Goal: Transaction & Acquisition: Purchase product/service

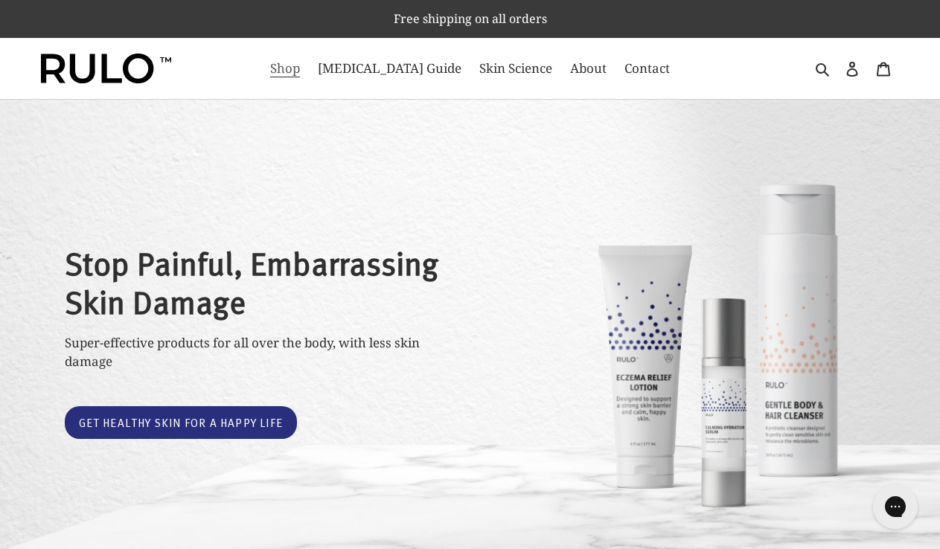
click at [300, 71] on span "Shop" at bounding box center [285, 69] width 30 height 18
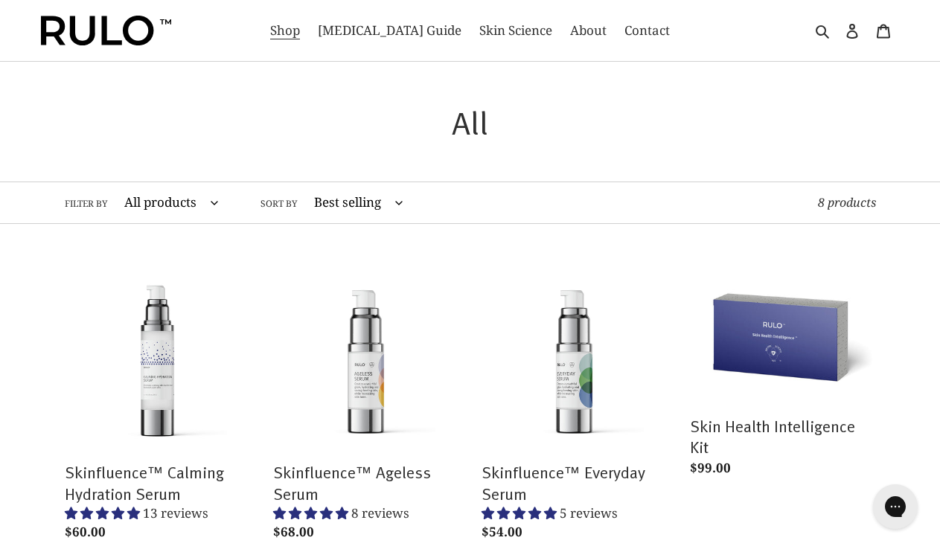
click at [103, 37] on img at bounding box center [106, 31] width 130 height 30
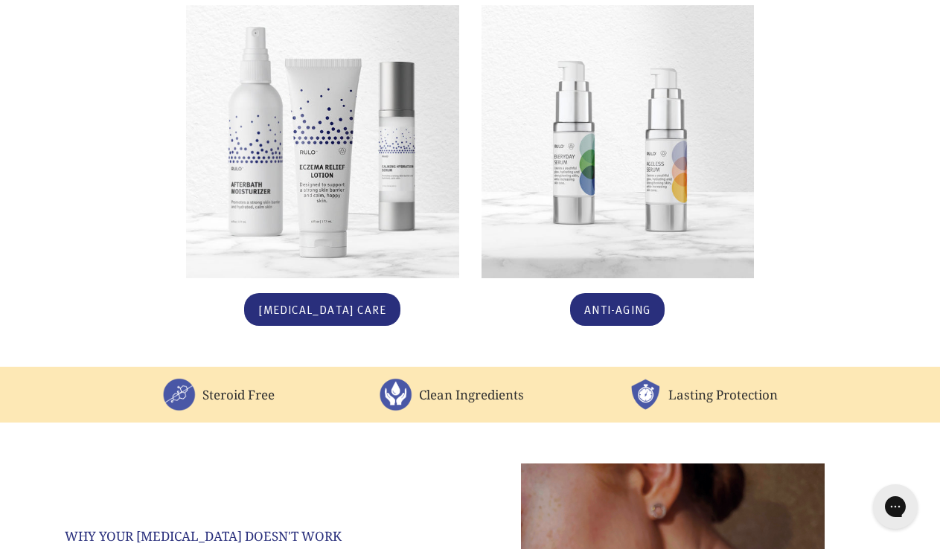
scroll to position [982, 0]
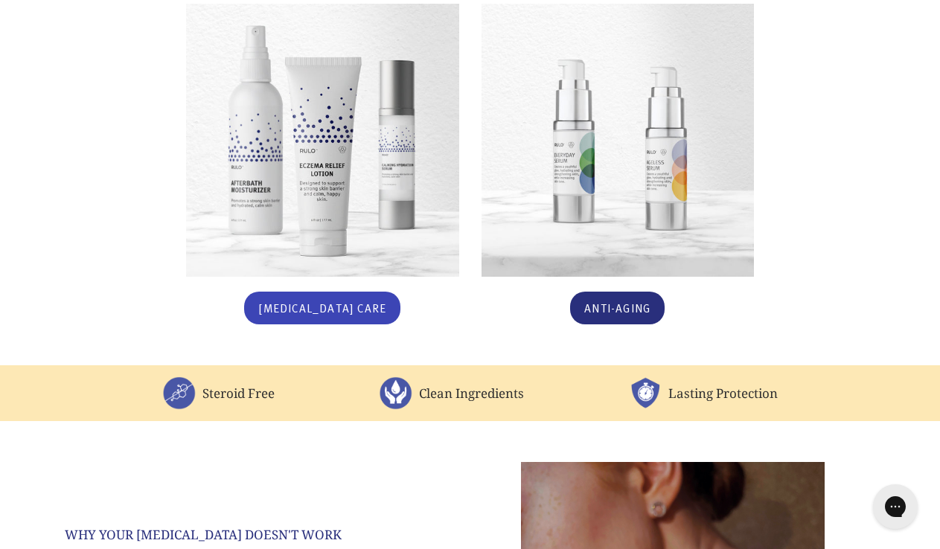
click at [319, 292] on link "Eczema Care" at bounding box center [322, 308] width 156 height 33
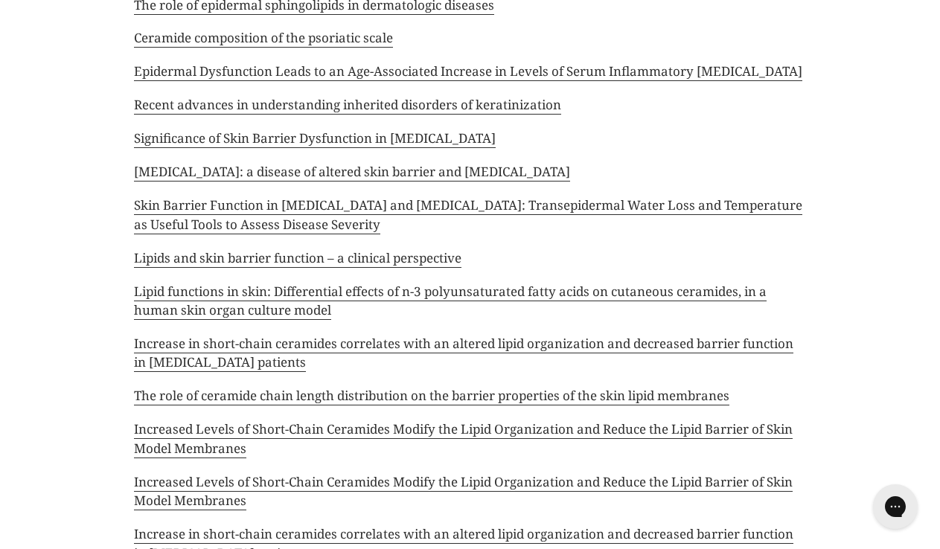
scroll to position [13231, 0]
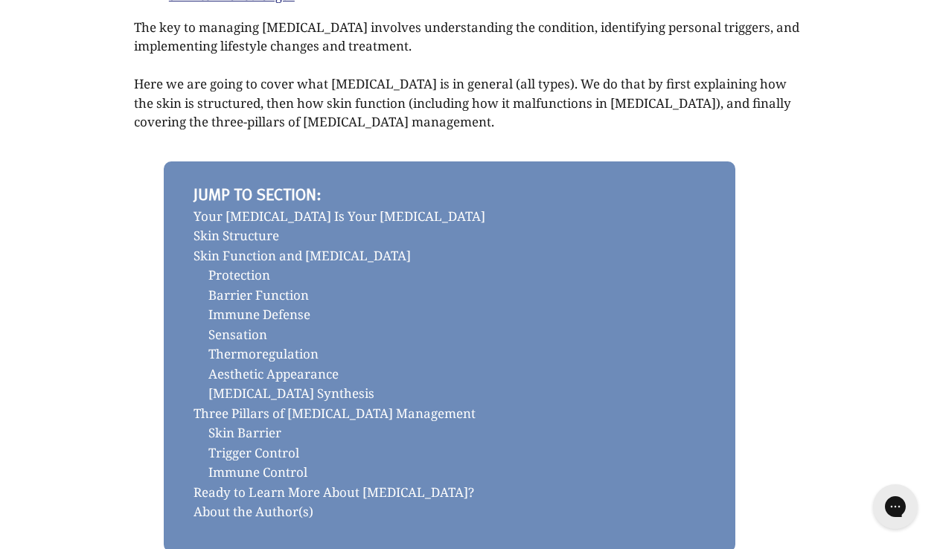
scroll to position [577, 0]
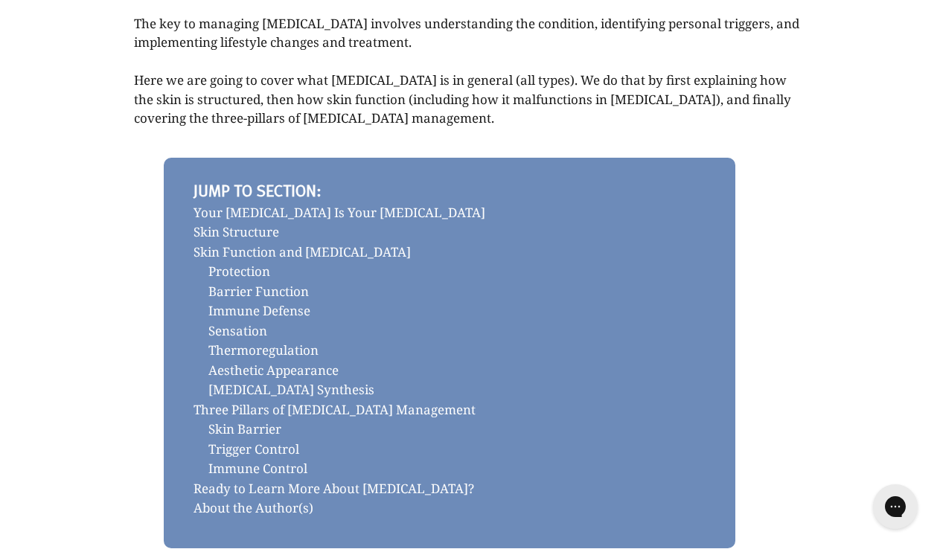
click at [264, 203] on link "Your [MEDICAL_DATA] Is Your [MEDICAL_DATA]" at bounding box center [449, 213] width 512 height 20
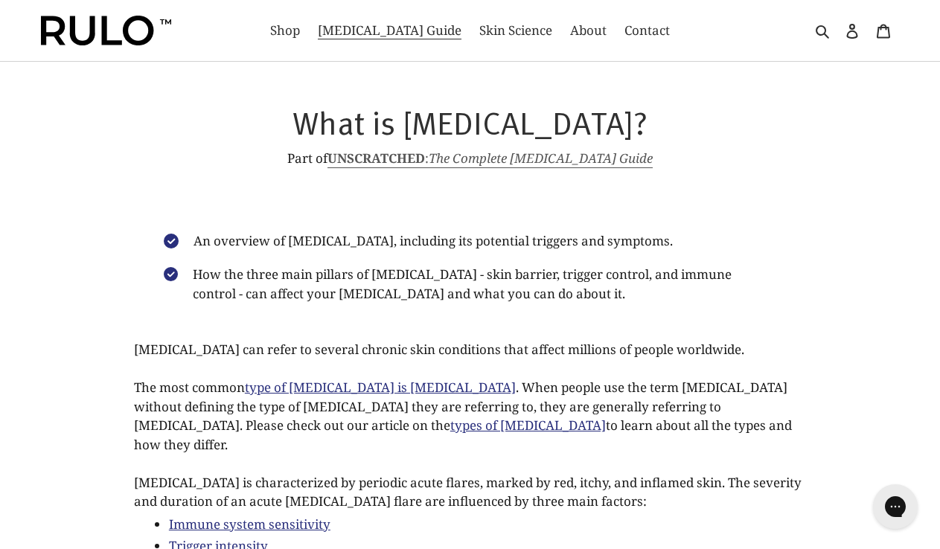
click at [397, 156] on strong "UNSCRATCHED" at bounding box center [375, 158] width 97 height 17
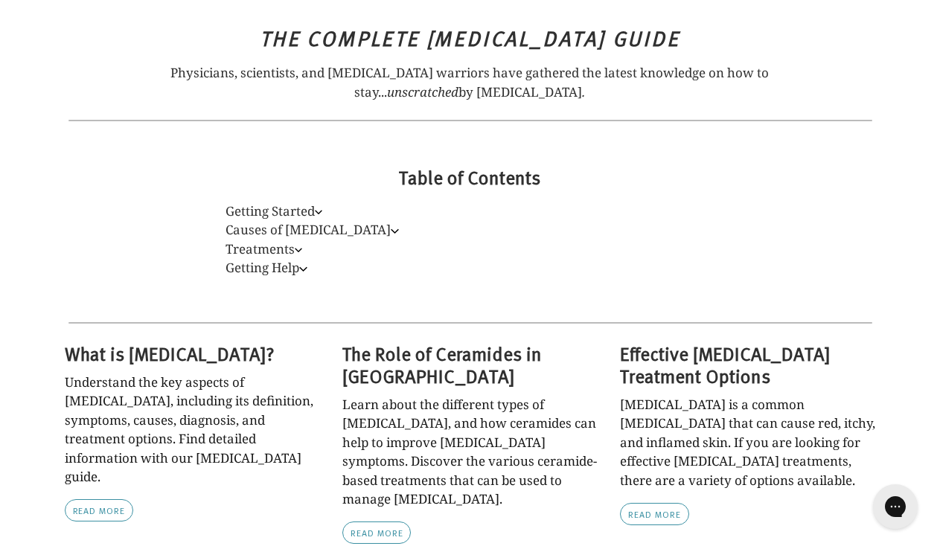
scroll to position [383, 0]
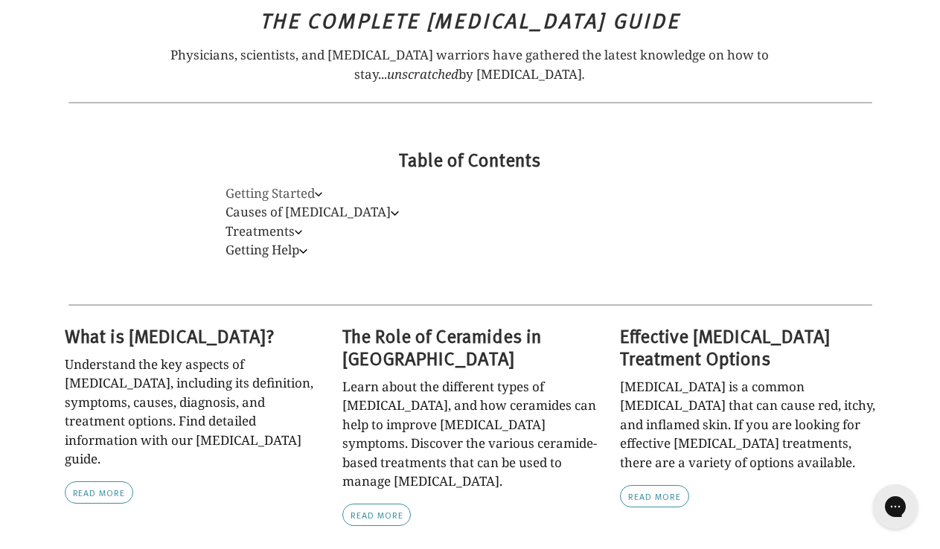
click at [292, 190] on link "Getting Started" at bounding box center [273, 193] width 97 height 17
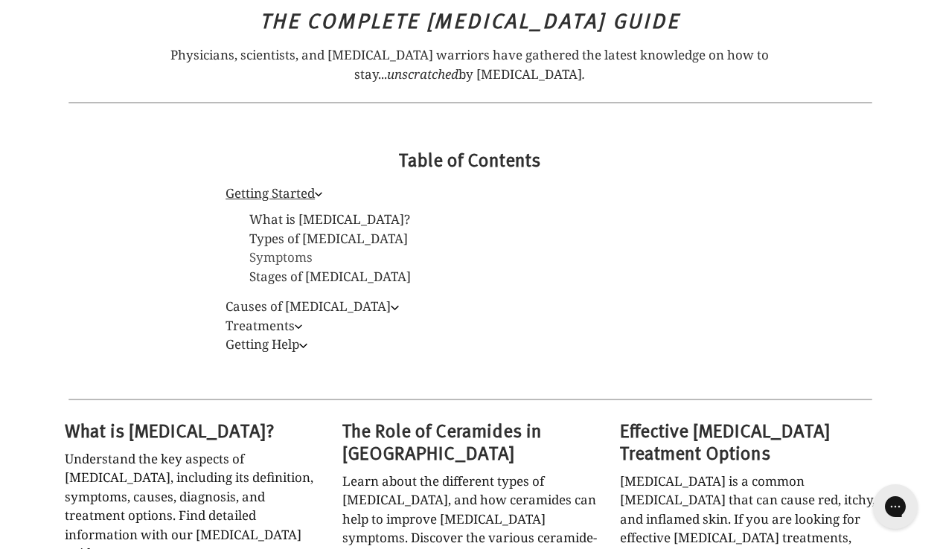
click at [289, 260] on link "Symptoms" at bounding box center [481, 257] width 489 height 19
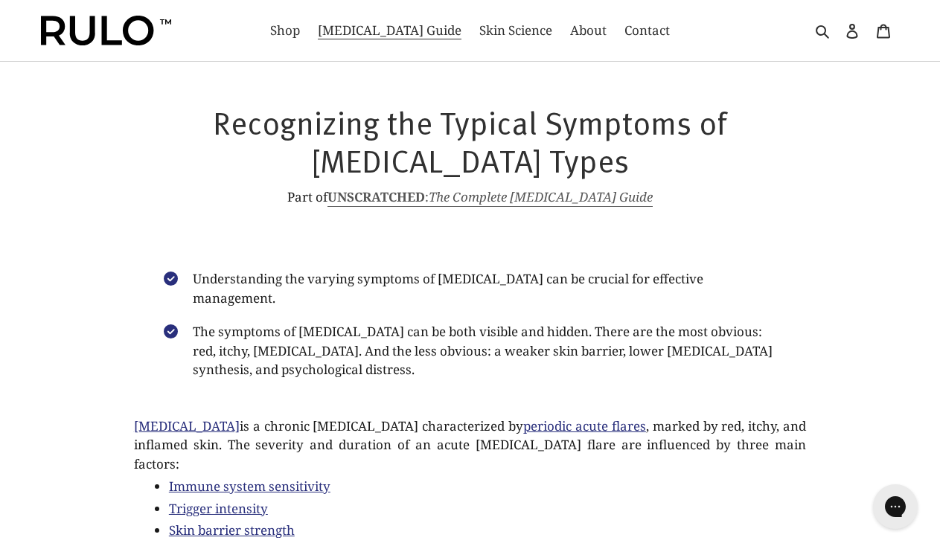
click at [535, 196] on em "The Complete [MEDICAL_DATA] Guide" at bounding box center [541, 196] width 224 height 17
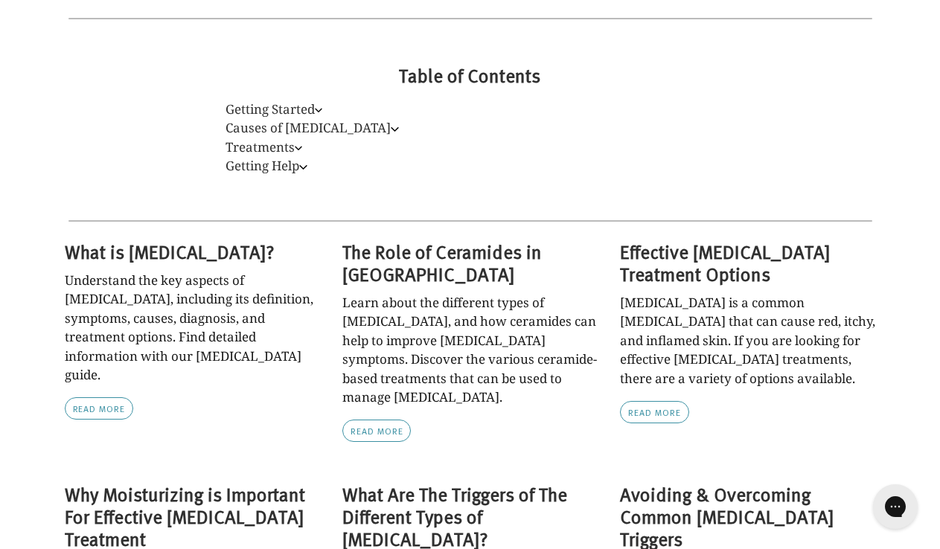
scroll to position [514, 0]
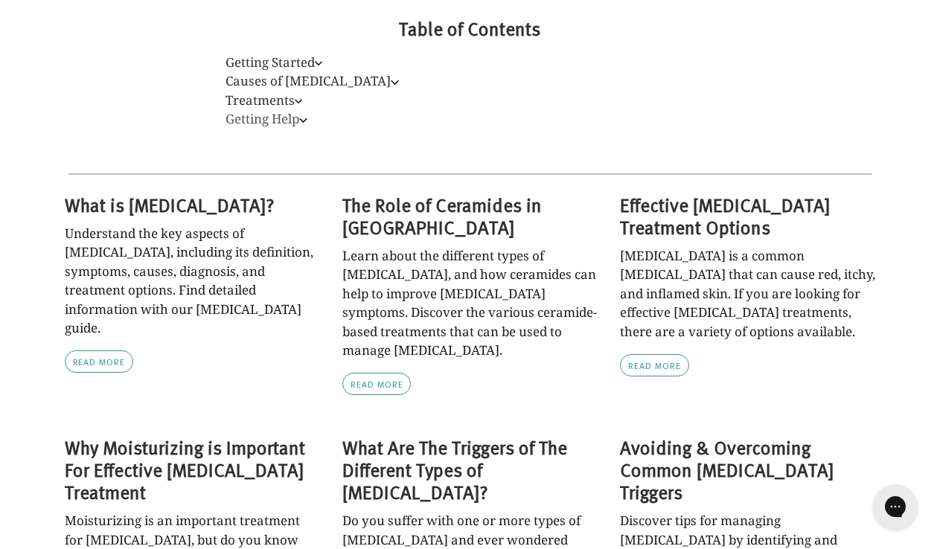
click at [275, 126] on link "Getting Help" at bounding box center [266, 118] width 82 height 17
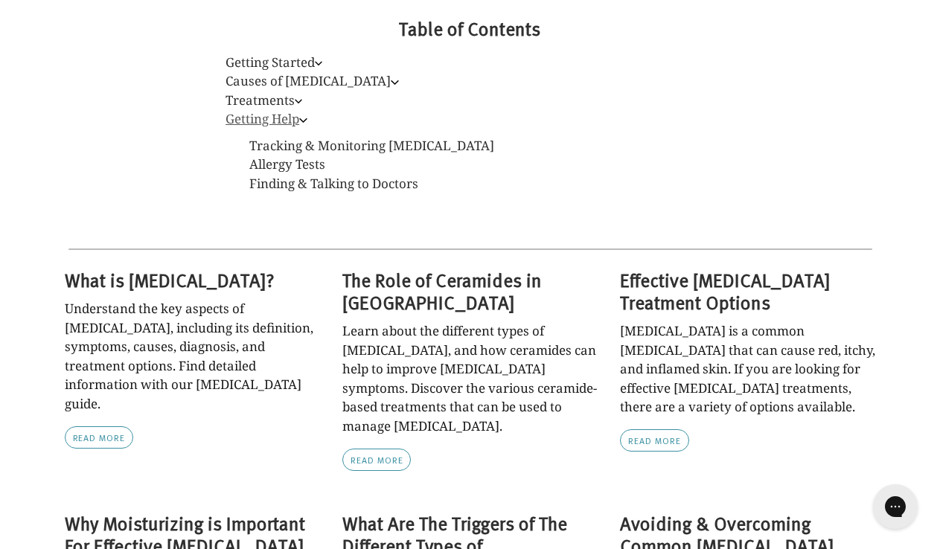
scroll to position [0, 0]
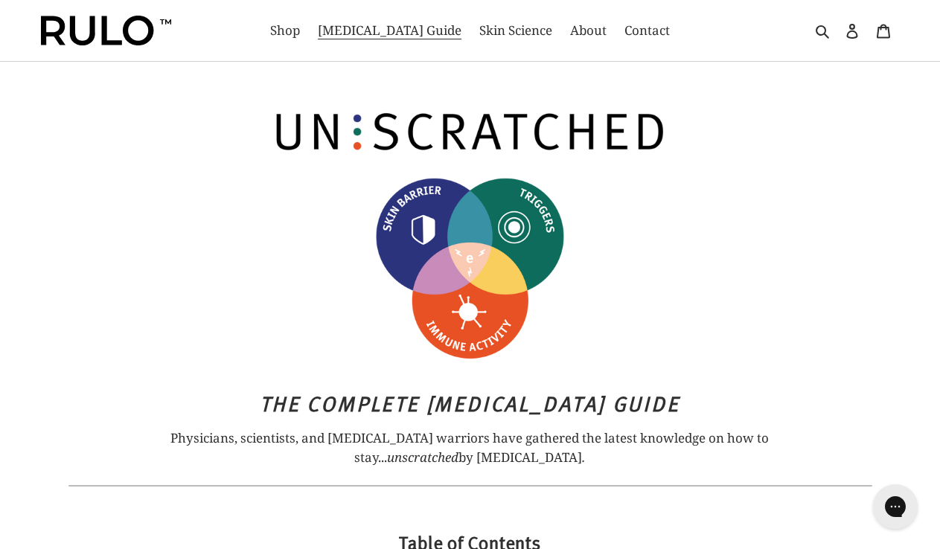
click at [108, 47] on div at bounding box center [148, 30] width 214 height 61
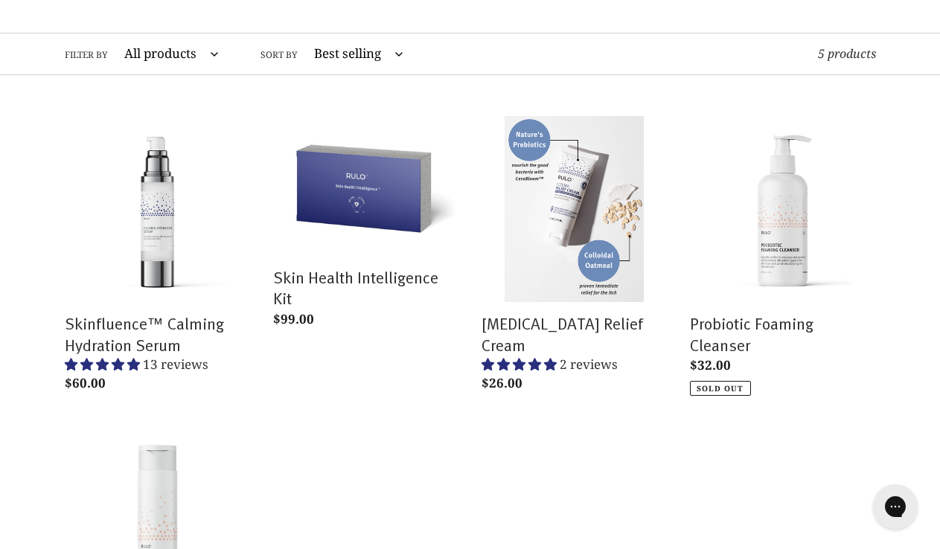
scroll to position [148, 0]
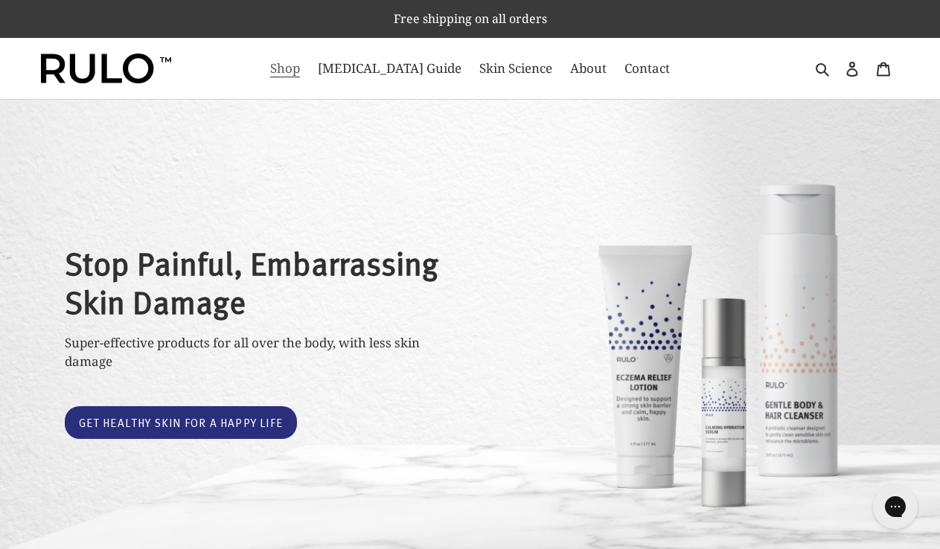
click at [307, 77] on link "Shop" at bounding box center [285, 69] width 45 height 24
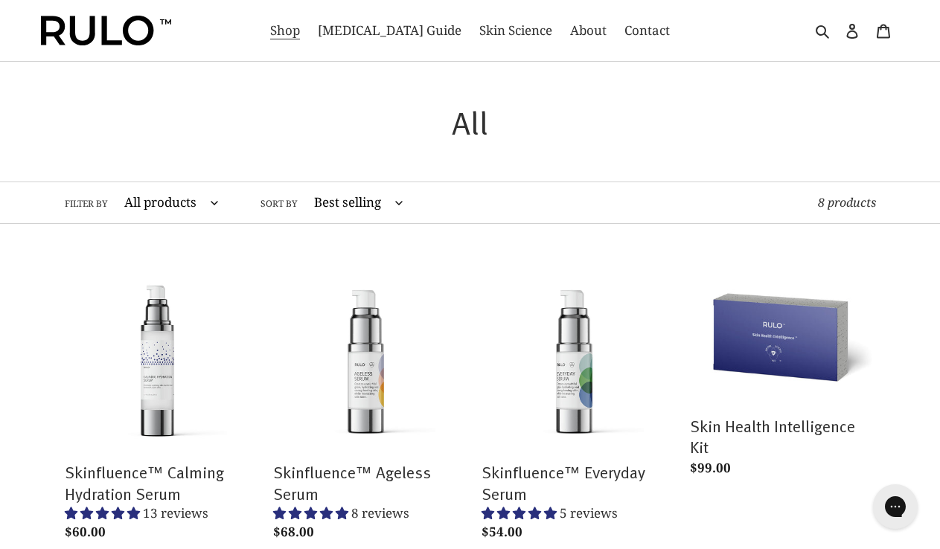
click at [715, 147] on div "Collection: All" at bounding box center [470, 143] width 893 height 80
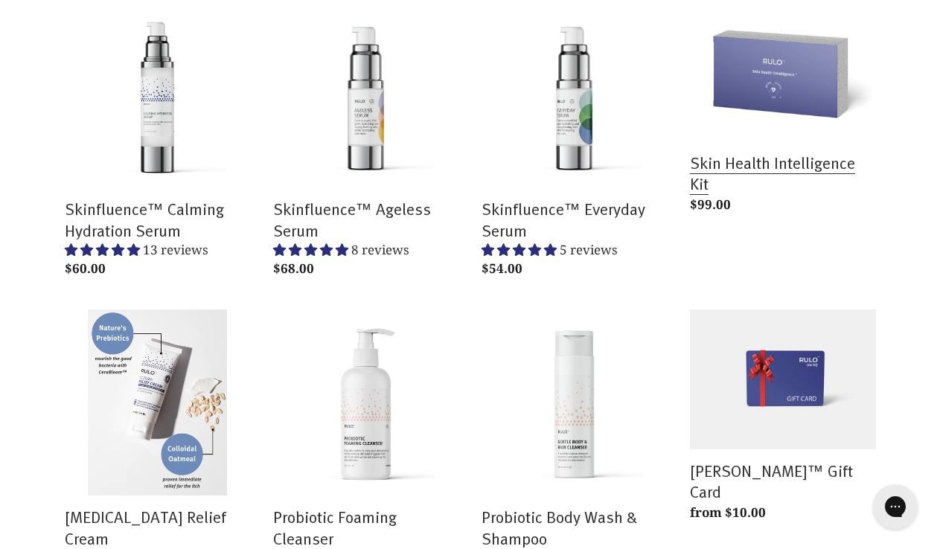
scroll to position [266, 0]
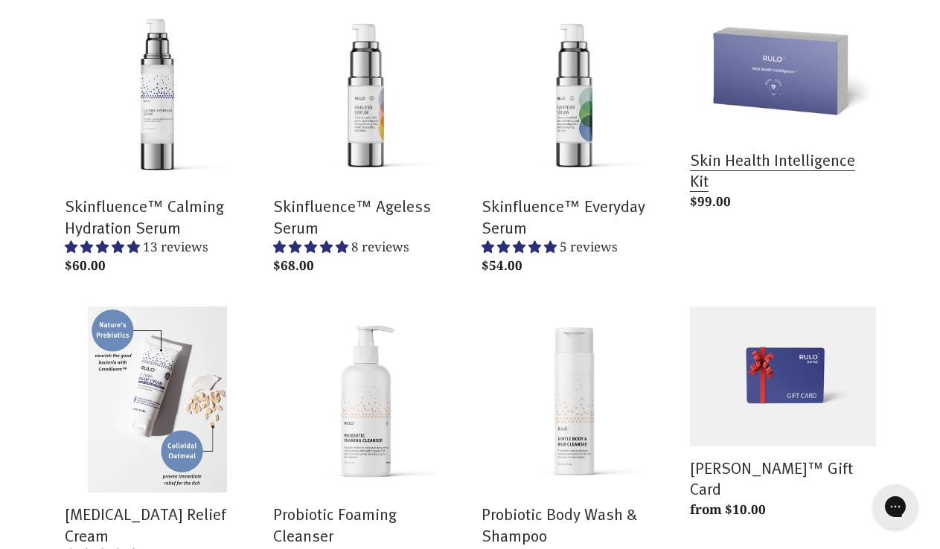
click at [810, 72] on link "Skin Health Intelligence Kit" at bounding box center [783, 108] width 186 height 218
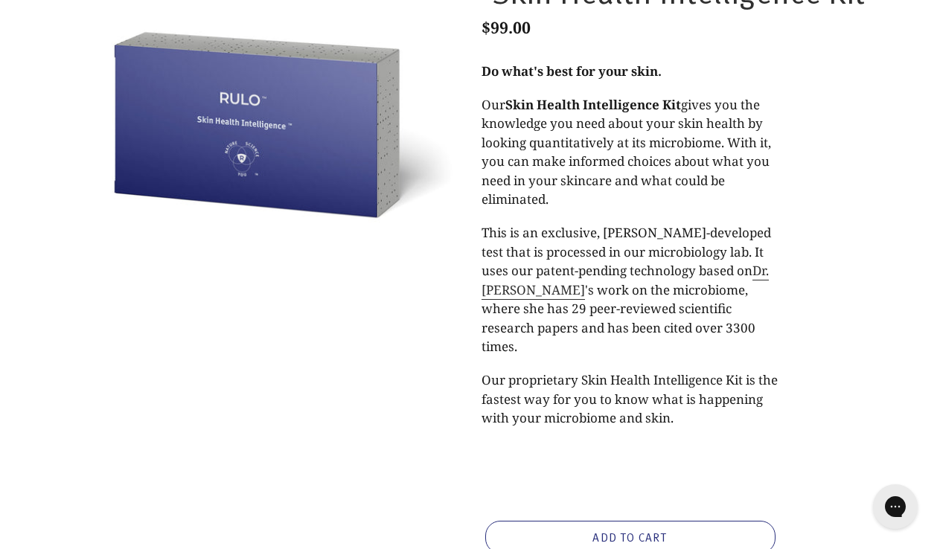
scroll to position [133, 0]
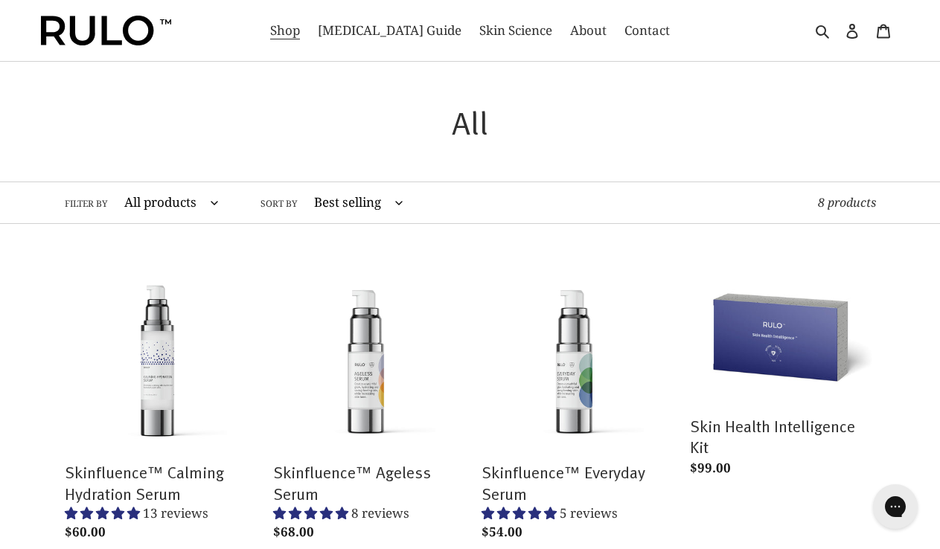
click at [109, 38] on img at bounding box center [106, 31] width 130 height 30
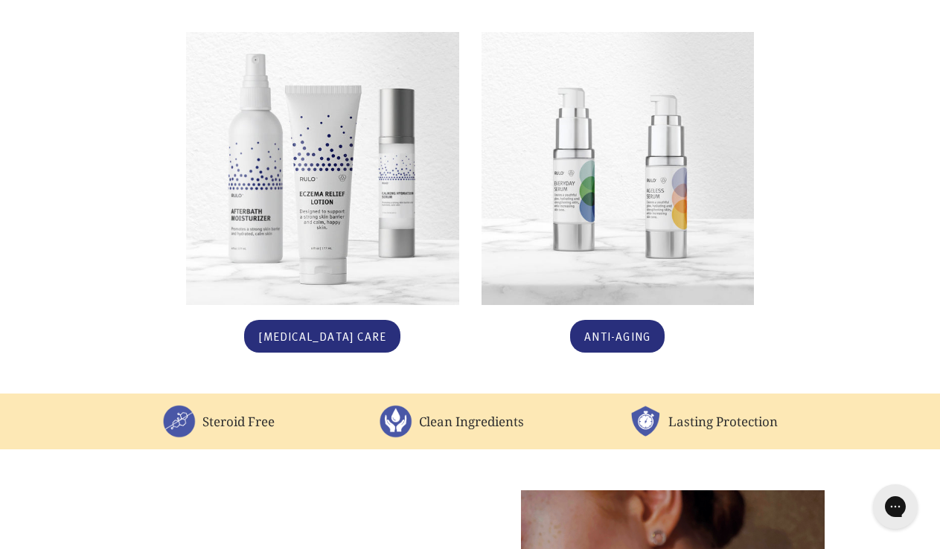
scroll to position [949, 0]
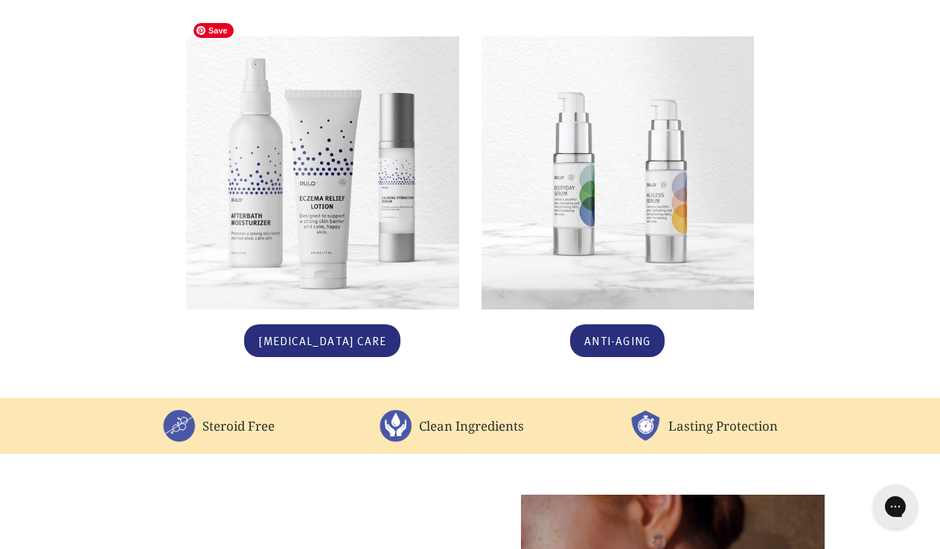
click at [381, 210] on img at bounding box center [322, 172] width 273 height 273
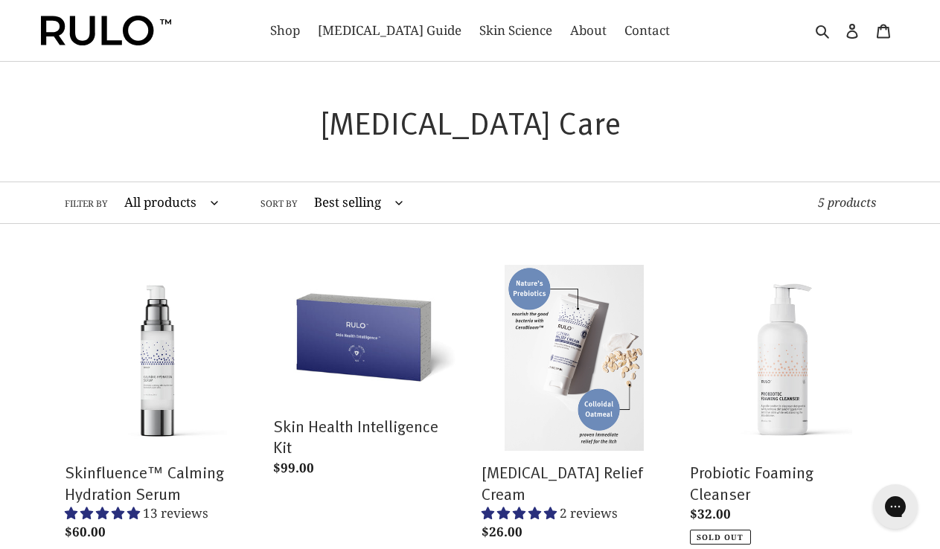
click at [112, 30] on img at bounding box center [106, 31] width 130 height 30
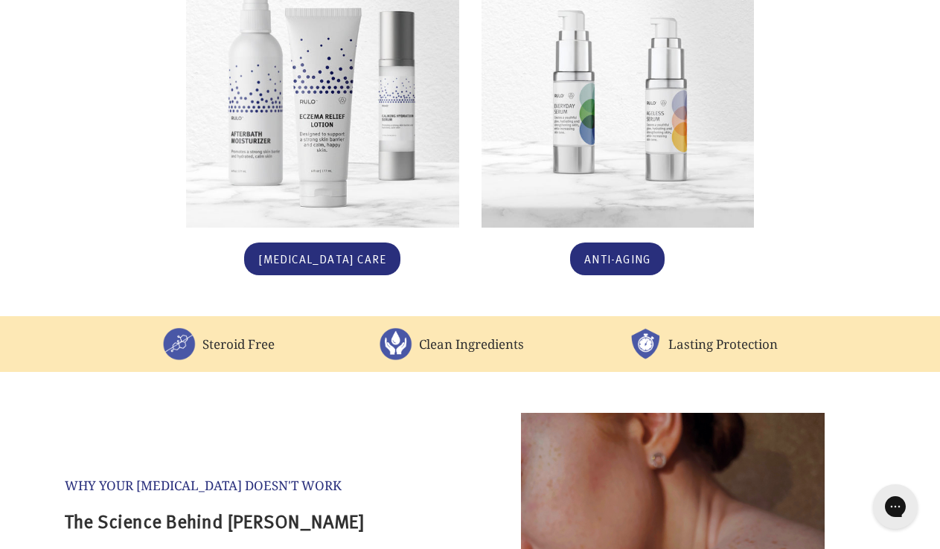
scroll to position [1048, 0]
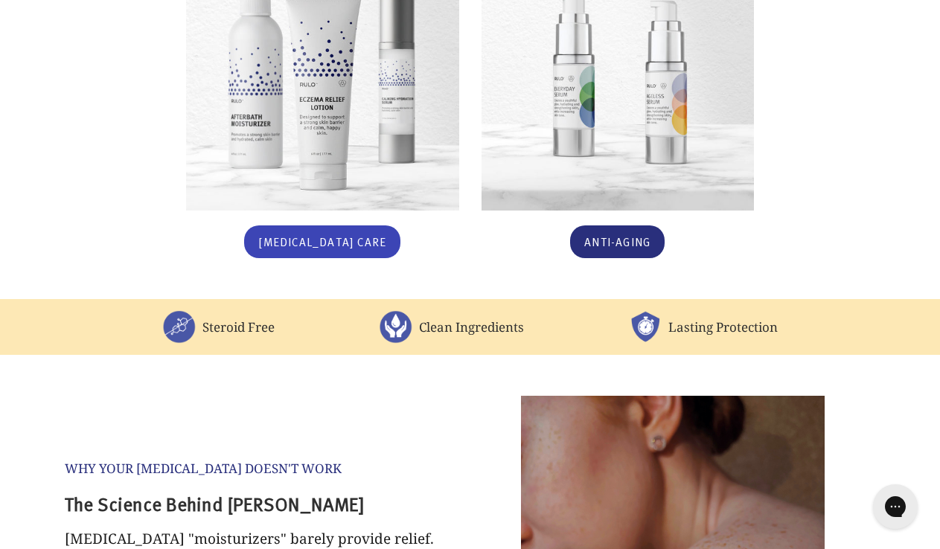
click at [328, 233] on link "Eczema Care" at bounding box center [322, 241] width 156 height 33
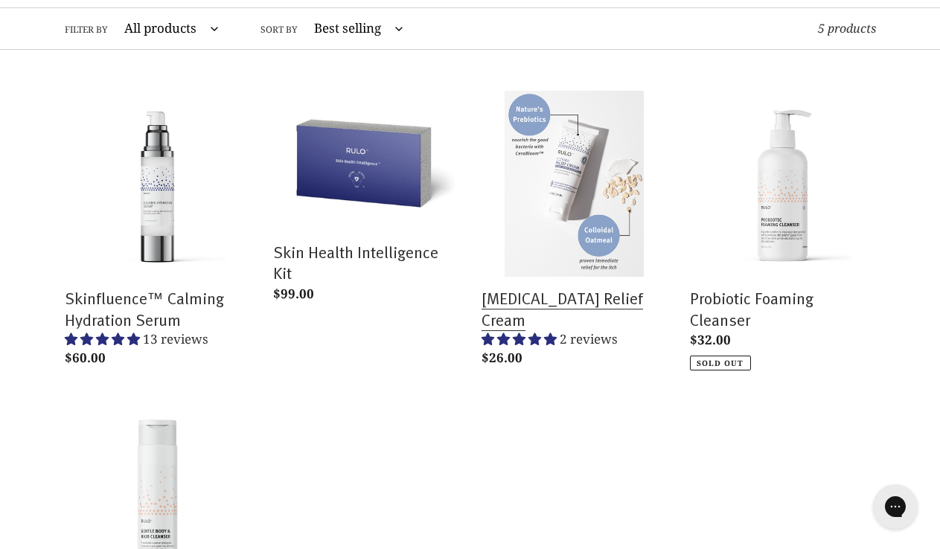
scroll to position [188, 0]
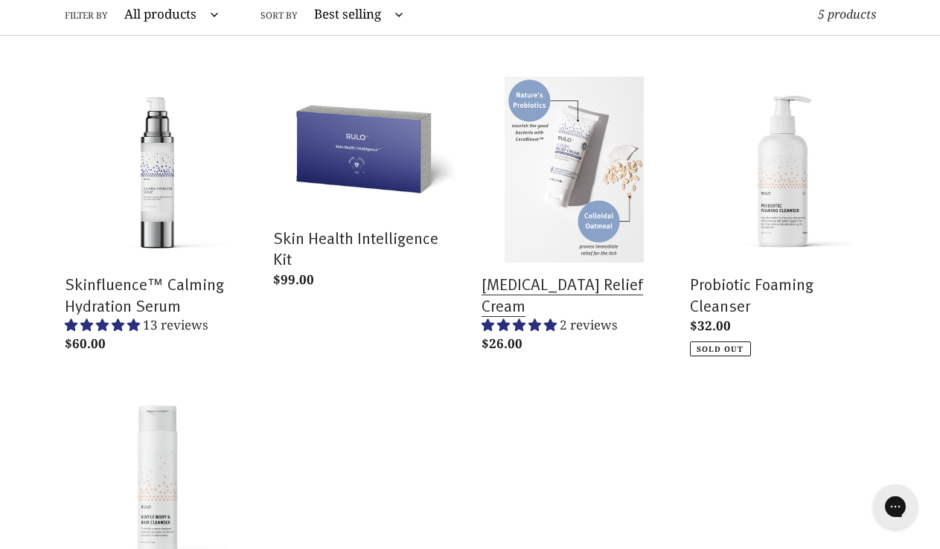
click at [538, 279] on link "[MEDICAL_DATA] Relief Cream" at bounding box center [574, 218] width 186 height 282
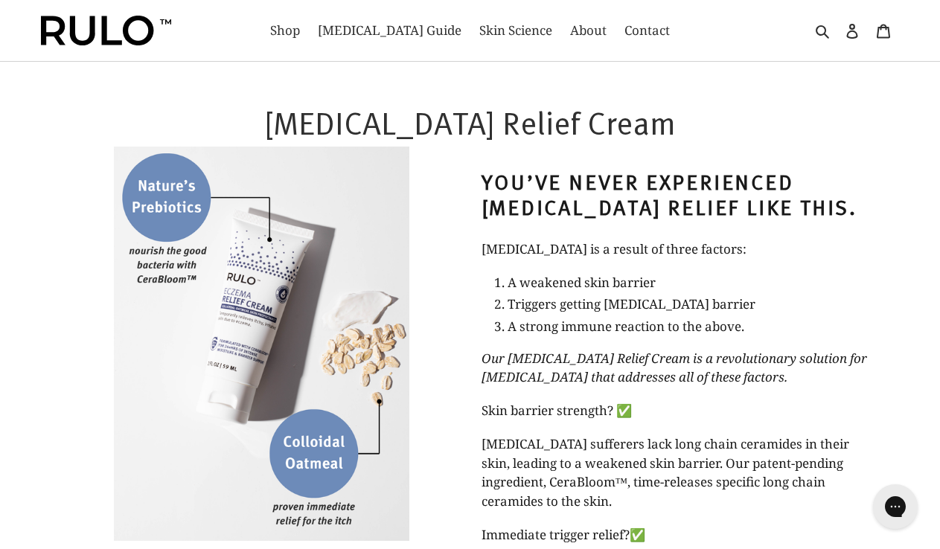
select select "most-helpful"
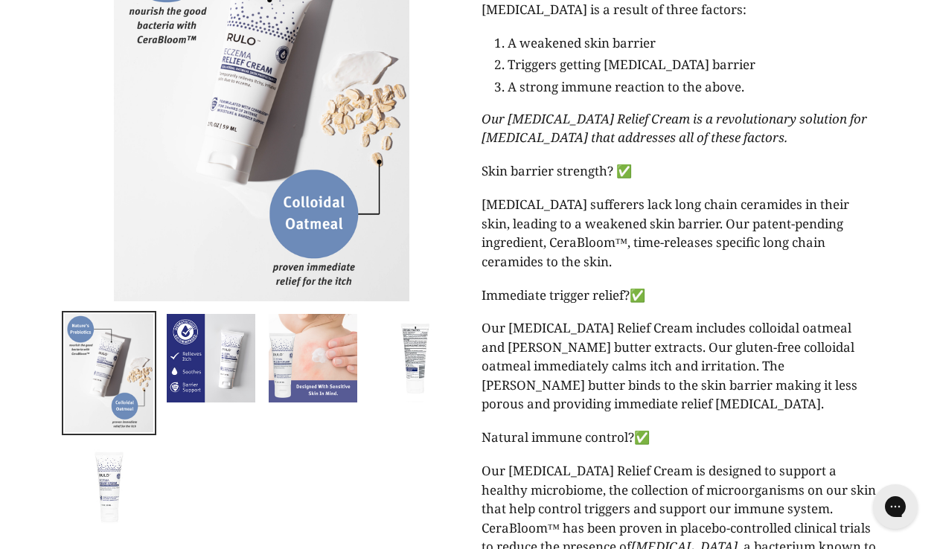
scroll to position [245, 0]
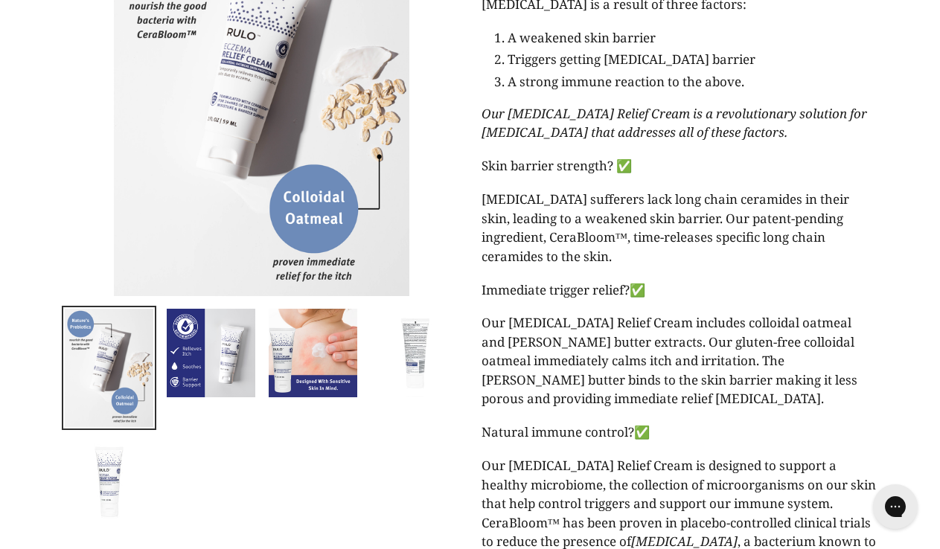
click at [401, 372] on img at bounding box center [415, 353] width 92 height 92
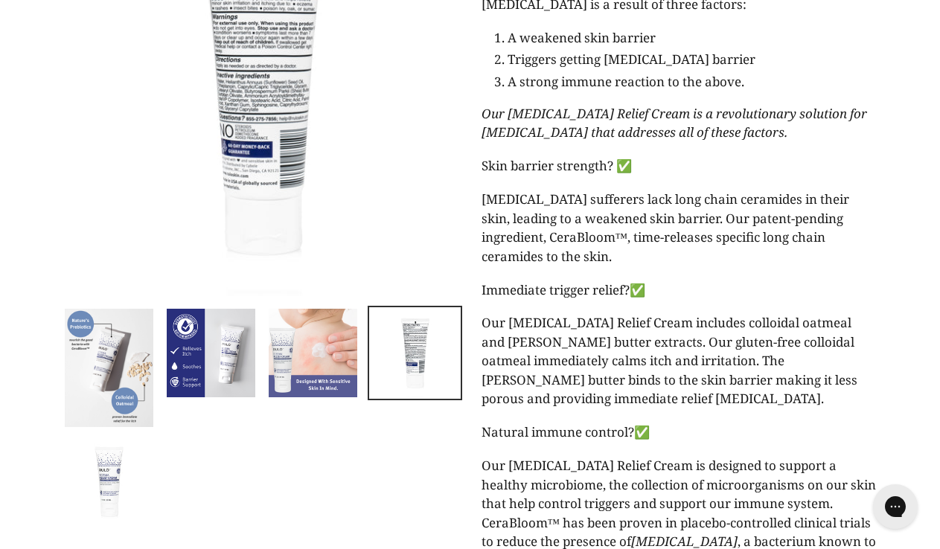
click at [321, 362] on img at bounding box center [313, 353] width 92 height 92
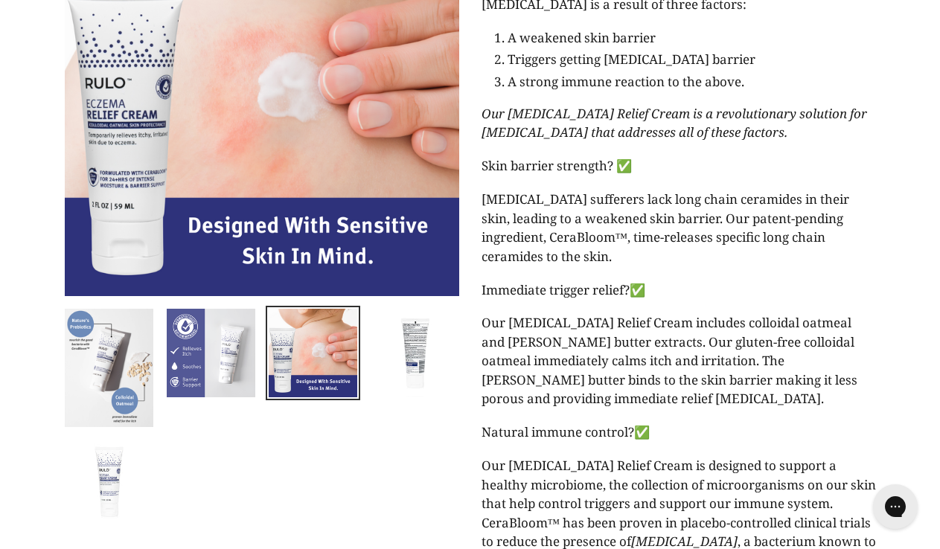
click at [243, 356] on img at bounding box center [211, 353] width 92 height 92
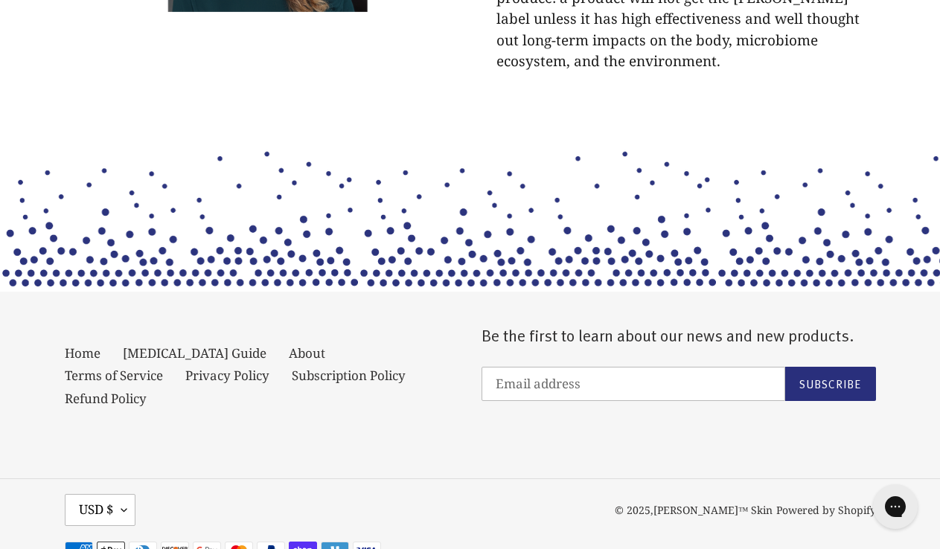
scroll to position [4501, 0]
